Goal: Check status: Check status

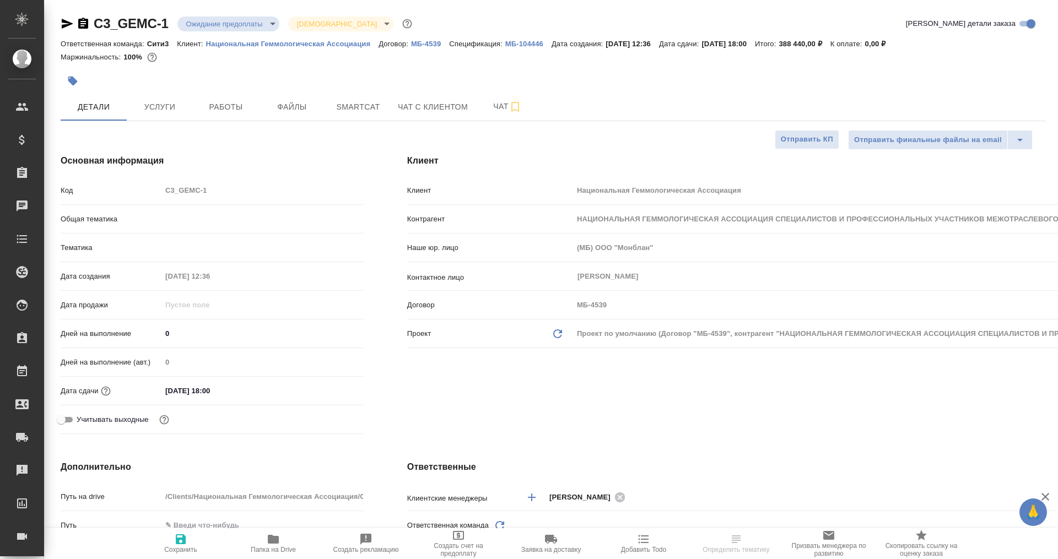
select select "RU"
type input "Юридический"
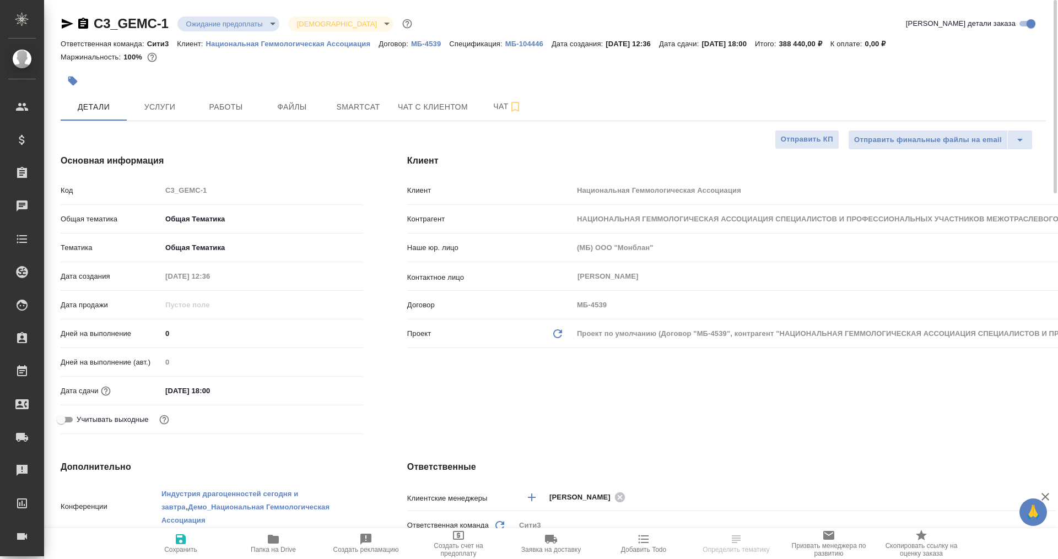
click at [265, 20] on body "🙏 .cls-1 fill:#fff; AWATERA [PERSON_NAME]plekhanova Клиенты Спецификации Заказы…" at bounding box center [529, 279] width 1058 height 559
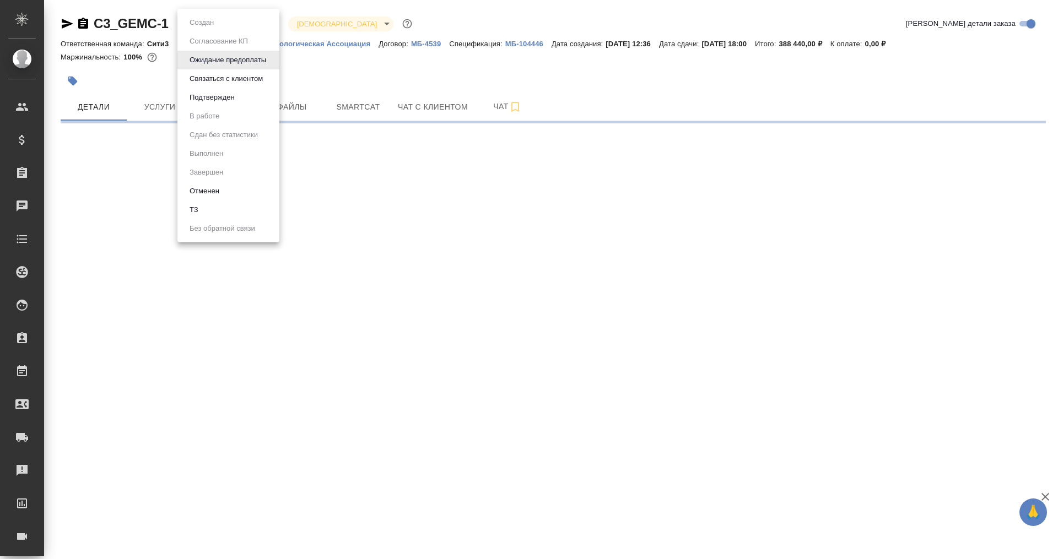
select select "RU"
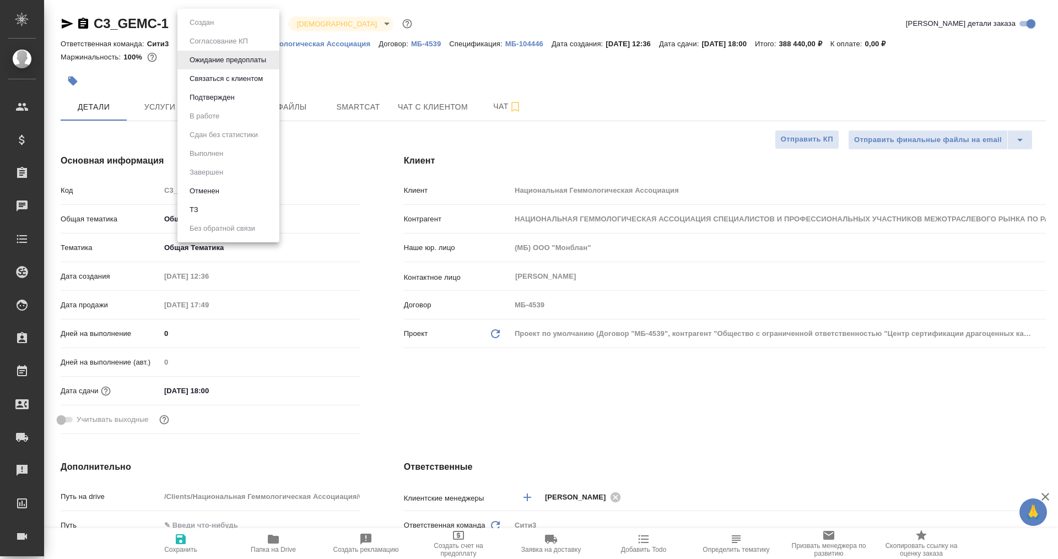
type textarea "x"
click at [62, 18] on div at bounding box center [529, 279] width 1058 height 559
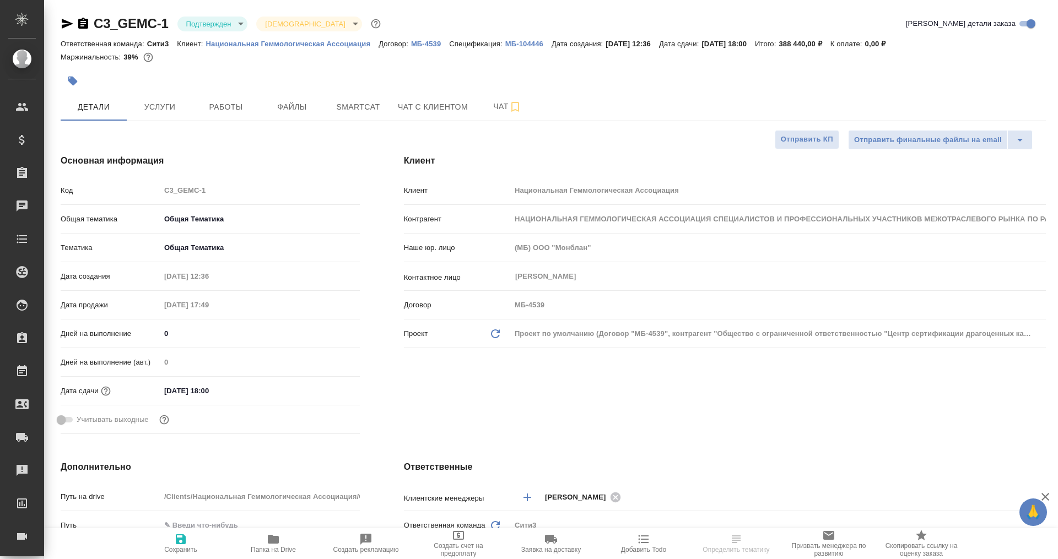
select select "RU"
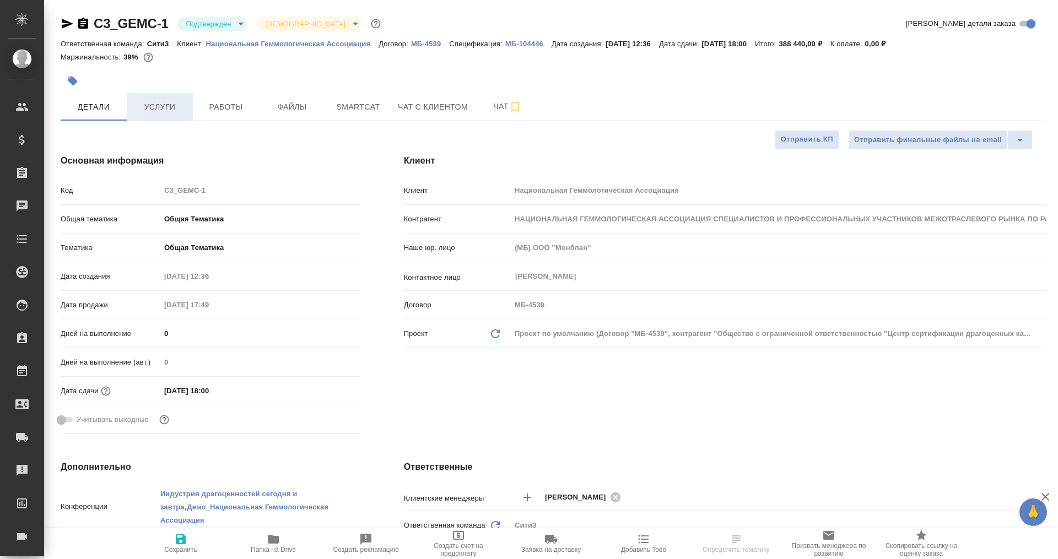
click at [145, 108] on span "Услуги" at bounding box center [159, 107] width 53 height 14
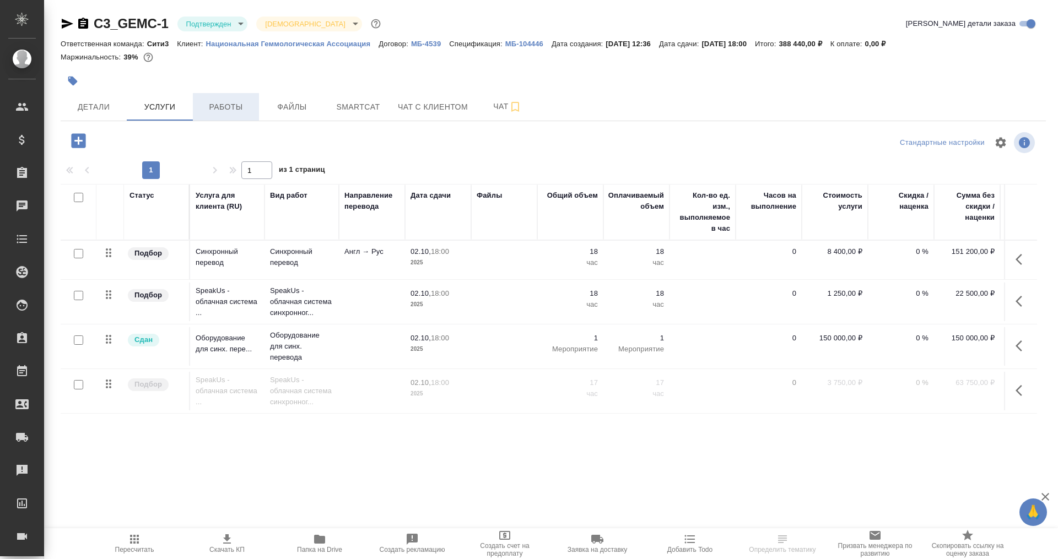
click at [217, 105] on span "Работы" at bounding box center [225, 107] width 53 height 14
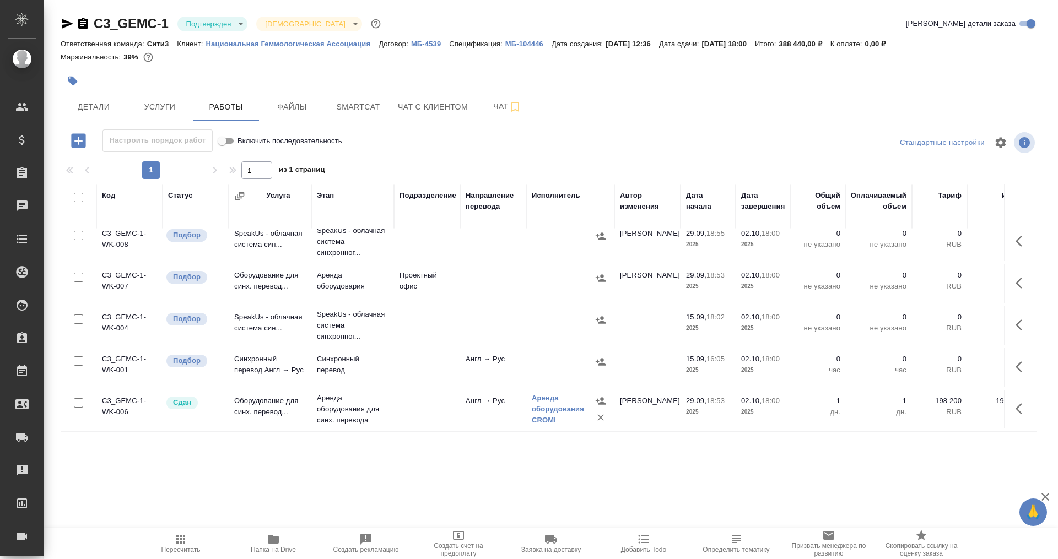
scroll to position [20, 0]
